Goal: Check status: Check status

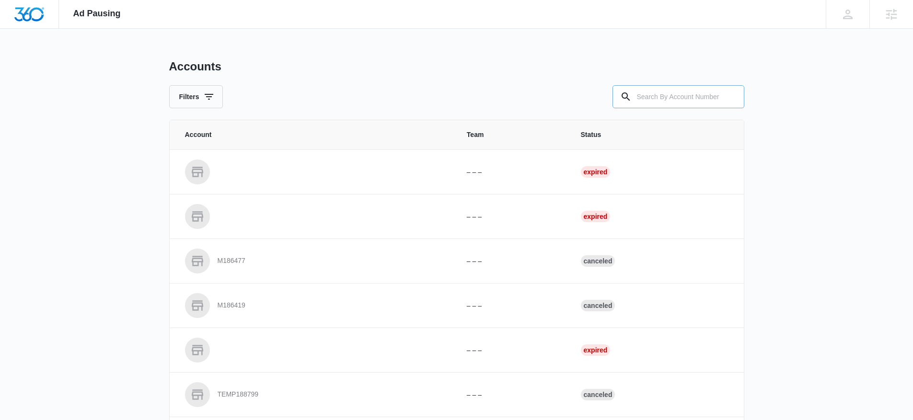
click at [707, 95] on input "text" at bounding box center [679, 96] width 132 height 23
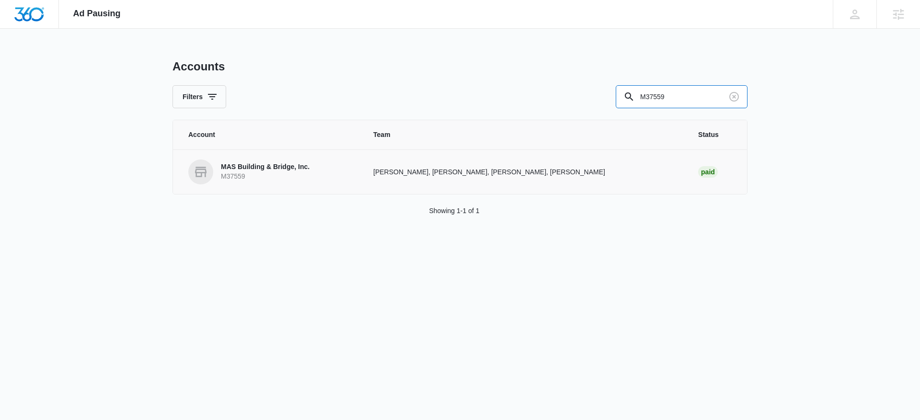
type input "M37559"
click at [232, 159] on td "MAS Building & Bridge, Inc. M37559" at bounding box center [267, 172] width 189 height 45
click at [238, 167] on p "MAS Building & Bridge, Inc." at bounding box center [265, 167] width 89 height 10
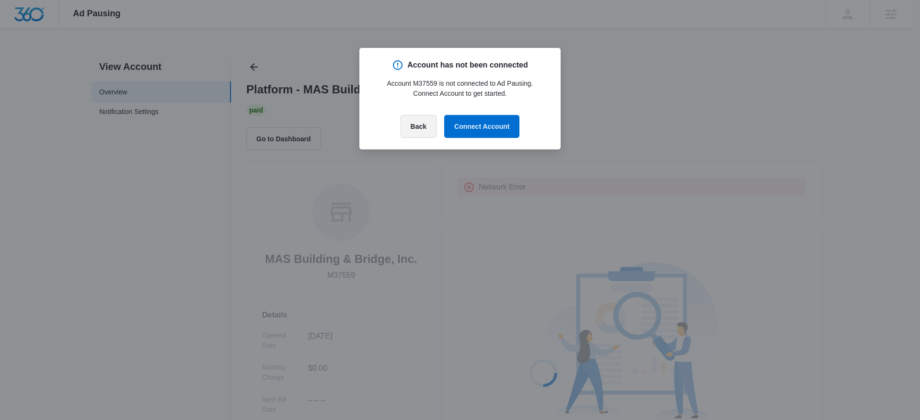
click at [419, 126] on button "Back" at bounding box center [419, 126] width 36 height 23
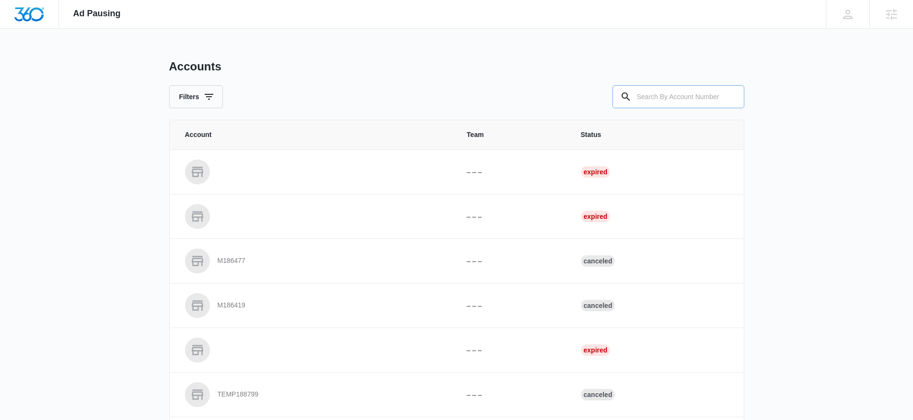
click at [675, 102] on input "text" at bounding box center [679, 96] width 132 height 23
click at [677, 90] on input "text" at bounding box center [679, 96] width 132 height 23
type input "M333321"
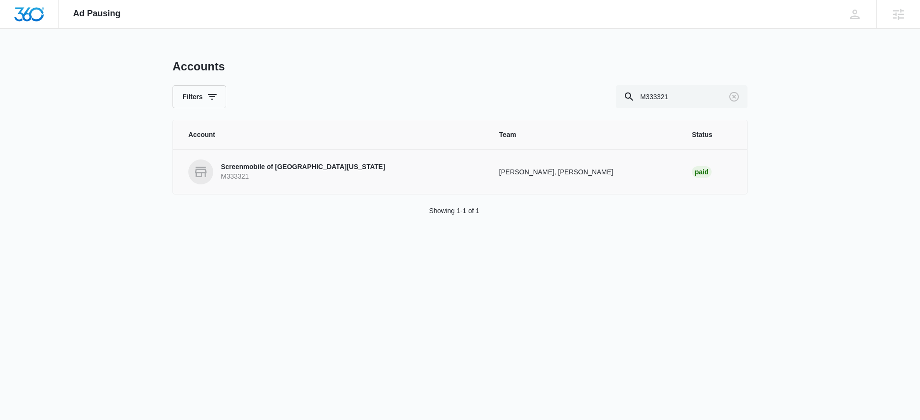
click at [294, 179] on p "M333321" at bounding box center [303, 177] width 164 height 10
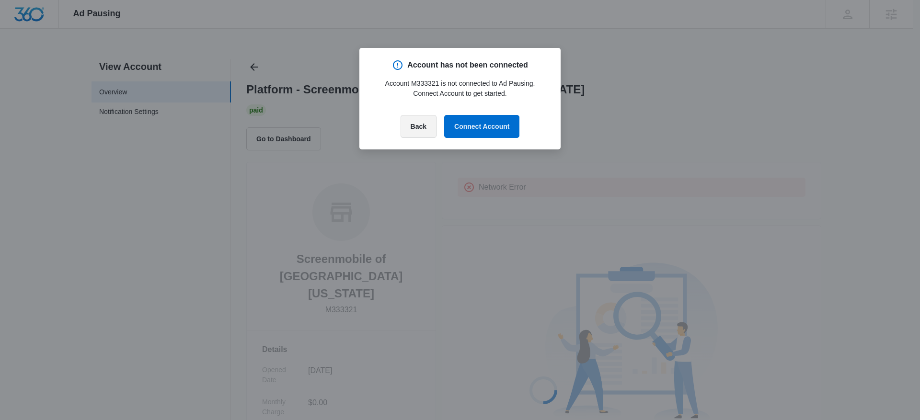
click at [421, 131] on button "Back" at bounding box center [419, 126] width 36 height 23
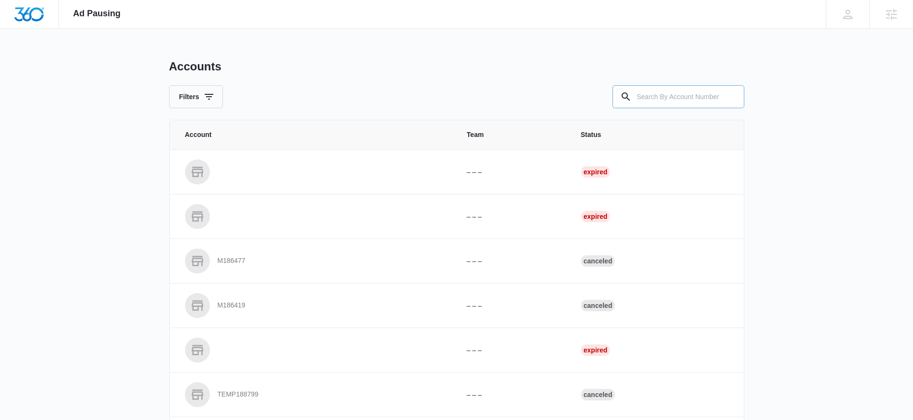
drag, startPoint x: 641, startPoint y: 81, endPoint x: 646, endPoint y: 88, distance: 8.4
click at [643, 83] on div "Accounts Filters" at bounding box center [456, 83] width 575 height 49
click at [646, 89] on input "text" at bounding box center [679, 96] width 132 height 23
type input "M37559"
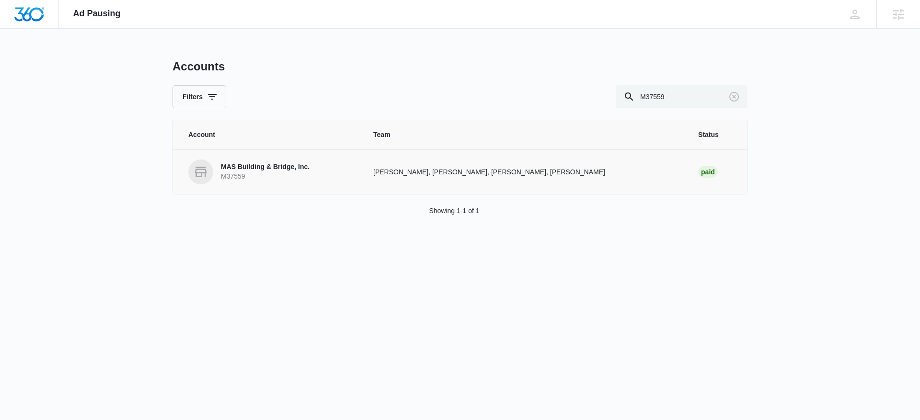
click at [261, 179] on p "M37559" at bounding box center [265, 177] width 89 height 10
